Goal: Information Seeking & Learning: Learn about a topic

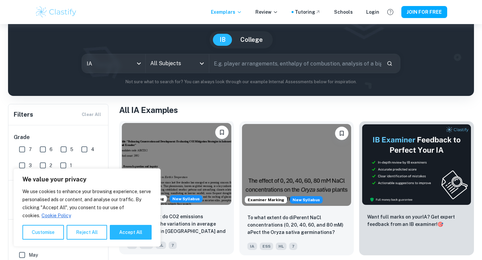
scroll to position [81, 0]
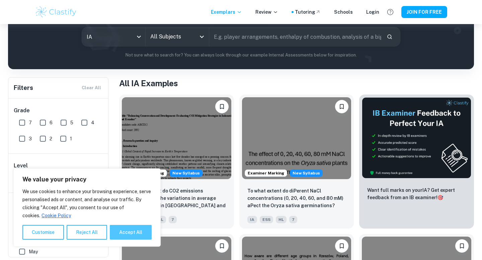
click at [121, 234] on button "Accept All" at bounding box center [131, 232] width 42 height 15
checkbox input "true"
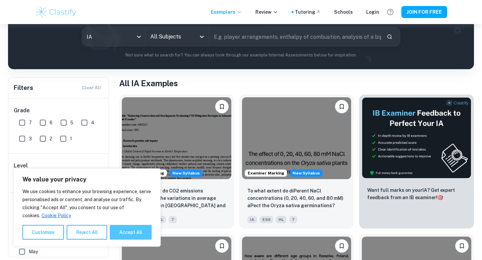
checkbox input "true"
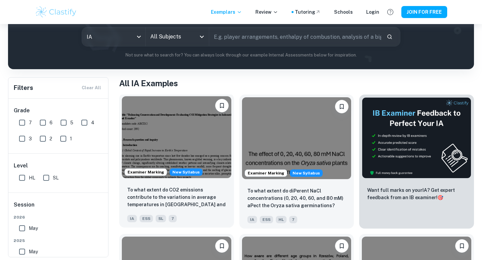
click at [158, 158] on img at bounding box center [176, 137] width 109 height 82
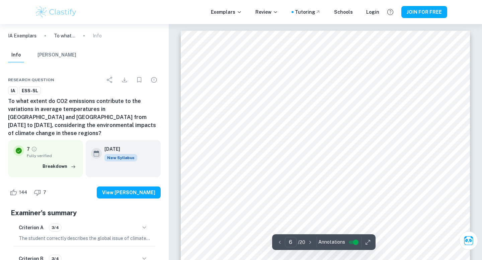
scroll to position [2517, 0]
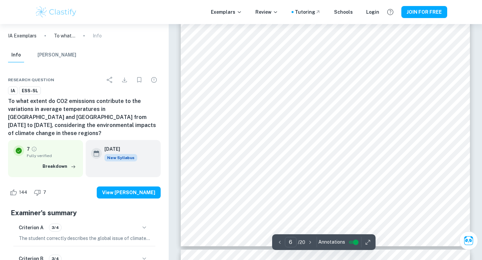
type input "7"
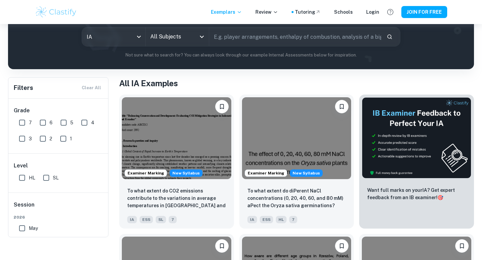
scroll to position [51, 0]
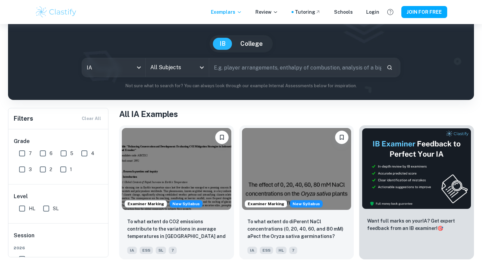
click at [201, 68] on icon "Open" at bounding box center [202, 68] width 4 height 2
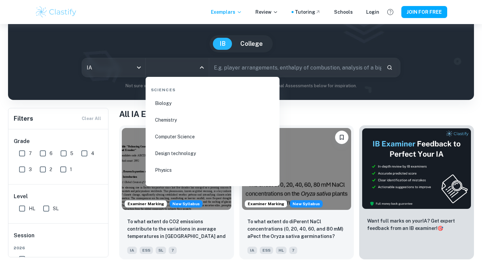
scroll to position [1065, 0]
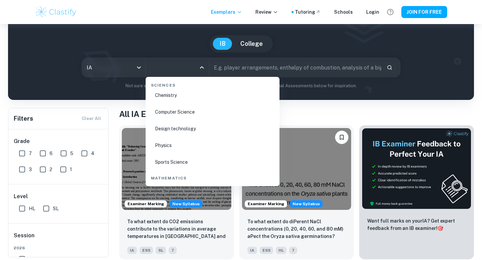
click at [160, 147] on li "Physics" at bounding box center [212, 145] width 129 height 15
type input "Physics"
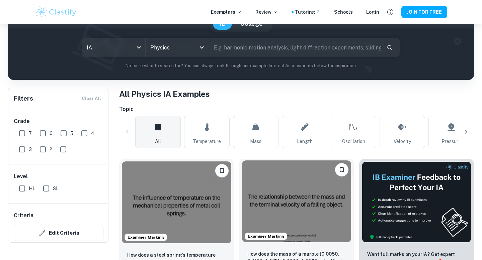
scroll to position [54, 0]
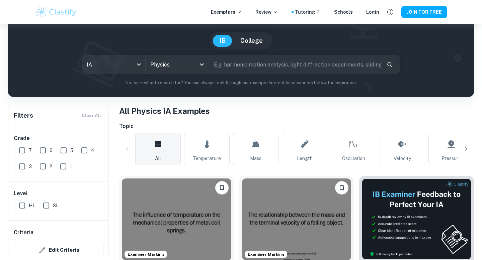
click at [256, 68] on input "text" at bounding box center [295, 64] width 172 height 19
paste input "peed of a Water Wave as Depth of Water Changes"
click at [215, 64] on input "peed of a Water Wave as Depth of Water Changes" at bounding box center [287, 64] width 157 height 19
type input "speed of a Water Wave as Depth of Water Changes"
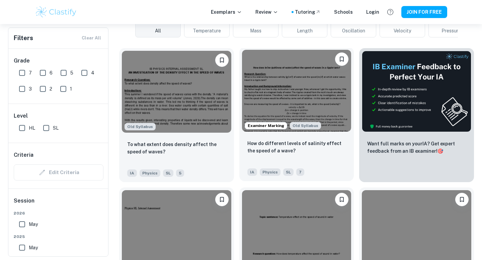
scroll to position [181, 0]
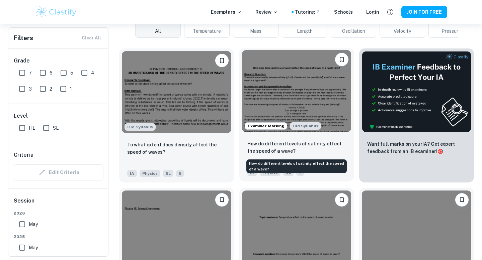
click at [276, 147] on p "How do different levels of salinity effect the speed of a wave?" at bounding box center [296, 147] width 99 height 15
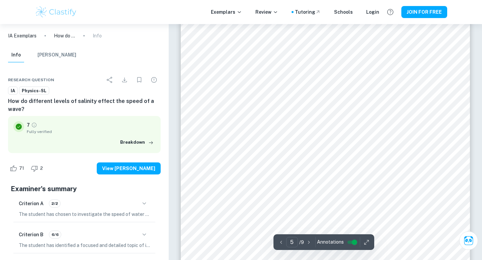
scroll to position [1845, 0]
type input "7"
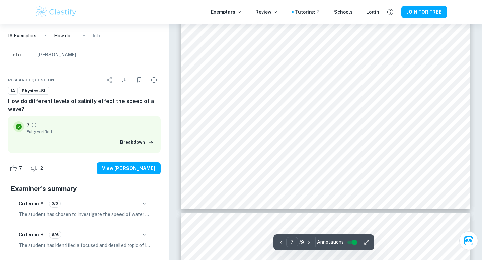
scroll to position [2565, 0]
